Goal: Task Accomplishment & Management: Use online tool/utility

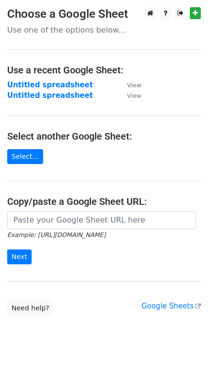
click at [181, 308] on link "Google Sheets" at bounding box center [170, 305] width 59 height 9
click at [38, 152] on link "Select..." at bounding box center [25, 156] width 36 height 15
click at [31, 153] on link "Select..." at bounding box center [25, 156] width 36 height 15
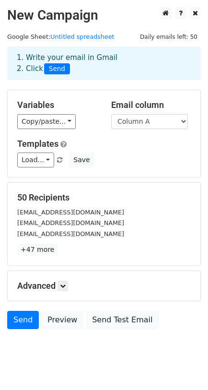
scroll to position [21, 0]
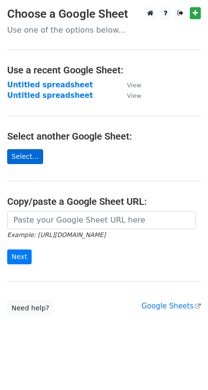
click at [25, 157] on link "Select..." at bounding box center [25, 156] width 36 height 15
click at [20, 155] on link "Select..." at bounding box center [25, 156] width 36 height 15
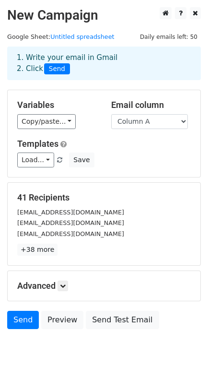
scroll to position [21, 0]
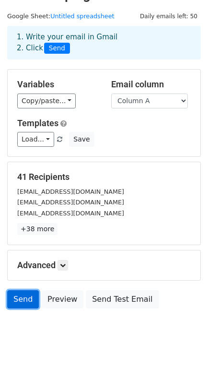
click at [28, 304] on link "Send" at bounding box center [23, 299] width 32 height 18
click at [25, 291] on link "Send" at bounding box center [23, 299] width 32 height 18
click at [27, 302] on link "Send" at bounding box center [23, 299] width 32 height 18
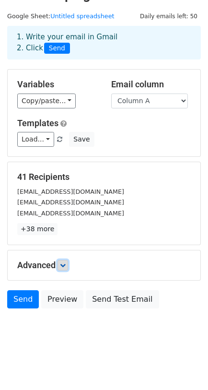
click at [66, 266] on icon at bounding box center [63, 265] width 6 height 6
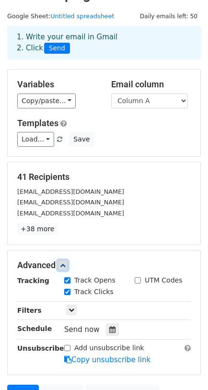
click at [66, 266] on icon at bounding box center [63, 265] width 6 height 6
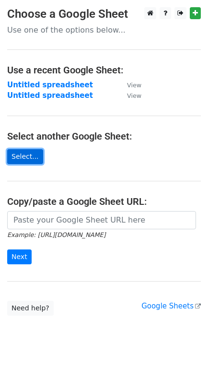
click at [29, 160] on link "Select..." at bounding box center [25, 156] width 36 height 15
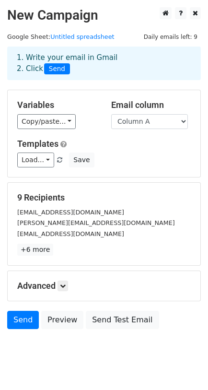
scroll to position [21, 0]
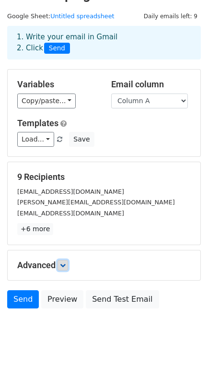
click at [64, 267] on link at bounding box center [63, 265] width 11 height 11
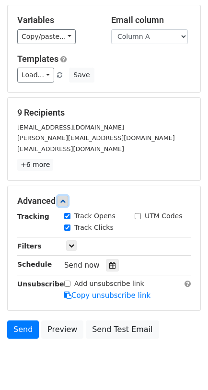
scroll to position [85, 0]
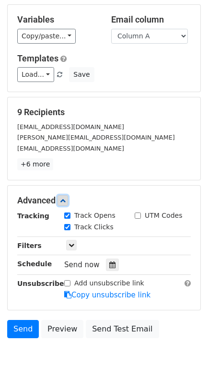
click at [66, 199] on icon at bounding box center [63, 200] width 6 height 6
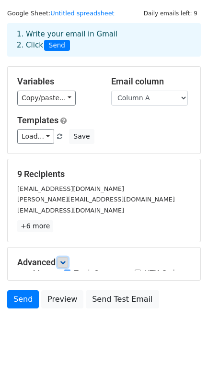
scroll to position [21, 0]
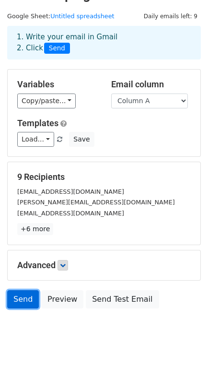
click at [28, 296] on link "Send" at bounding box center [23, 299] width 32 height 18
click at [24, 297] on link "Send" at bounding box center [23, 299] width 32 height 18
click at [23, 297] on link "Send" at bounding box center [23, 299] width 32 height 18
